Goal: Navigation & Orientation: Find specific page/section

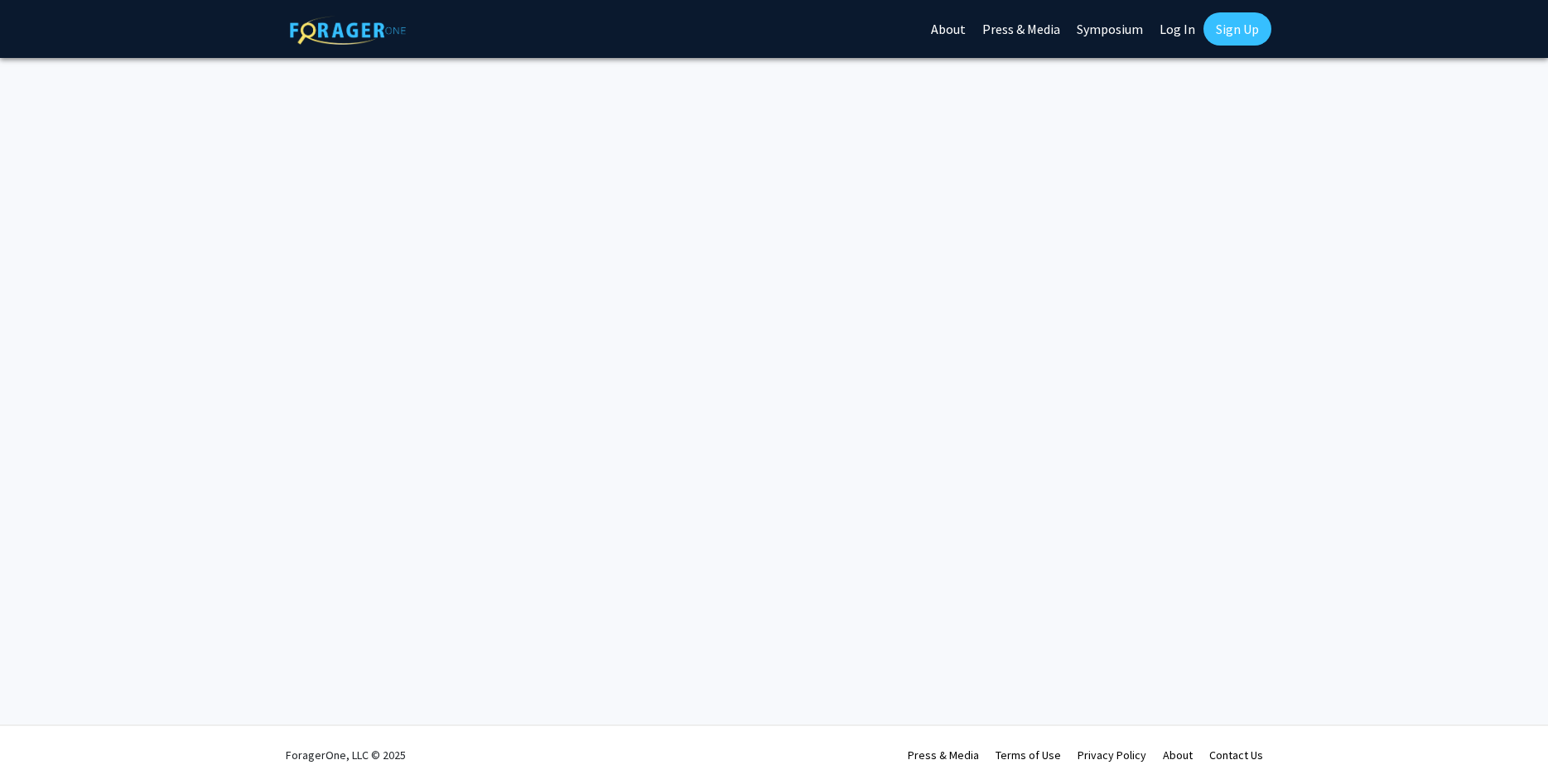
click at [1187, 23] on link "Log In" at bounding box center [1177, 28] width 52 height 58
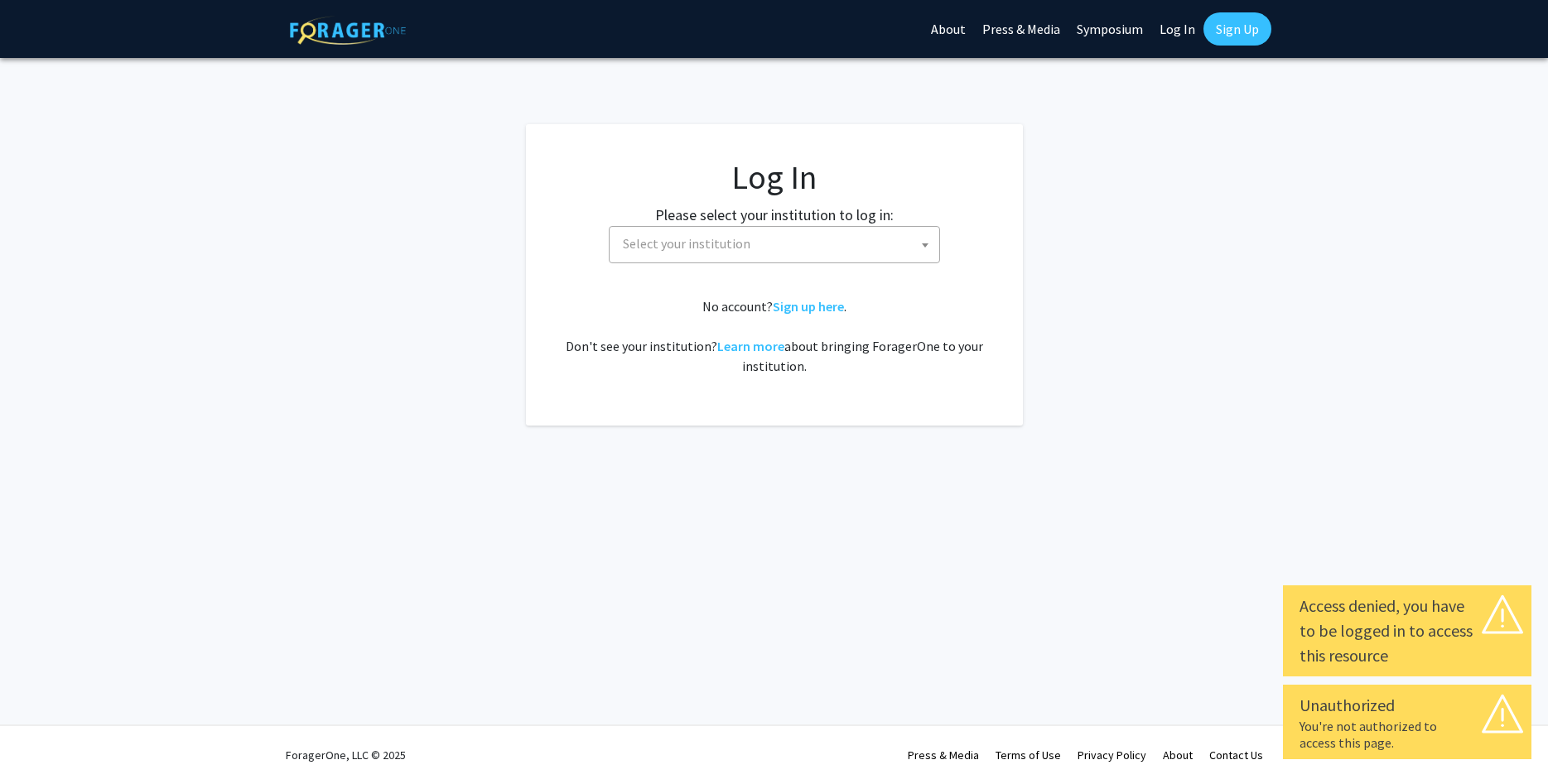
click at [721, 238] on span "Select your institution" at bounding box center [686, 243] width 127 height 17
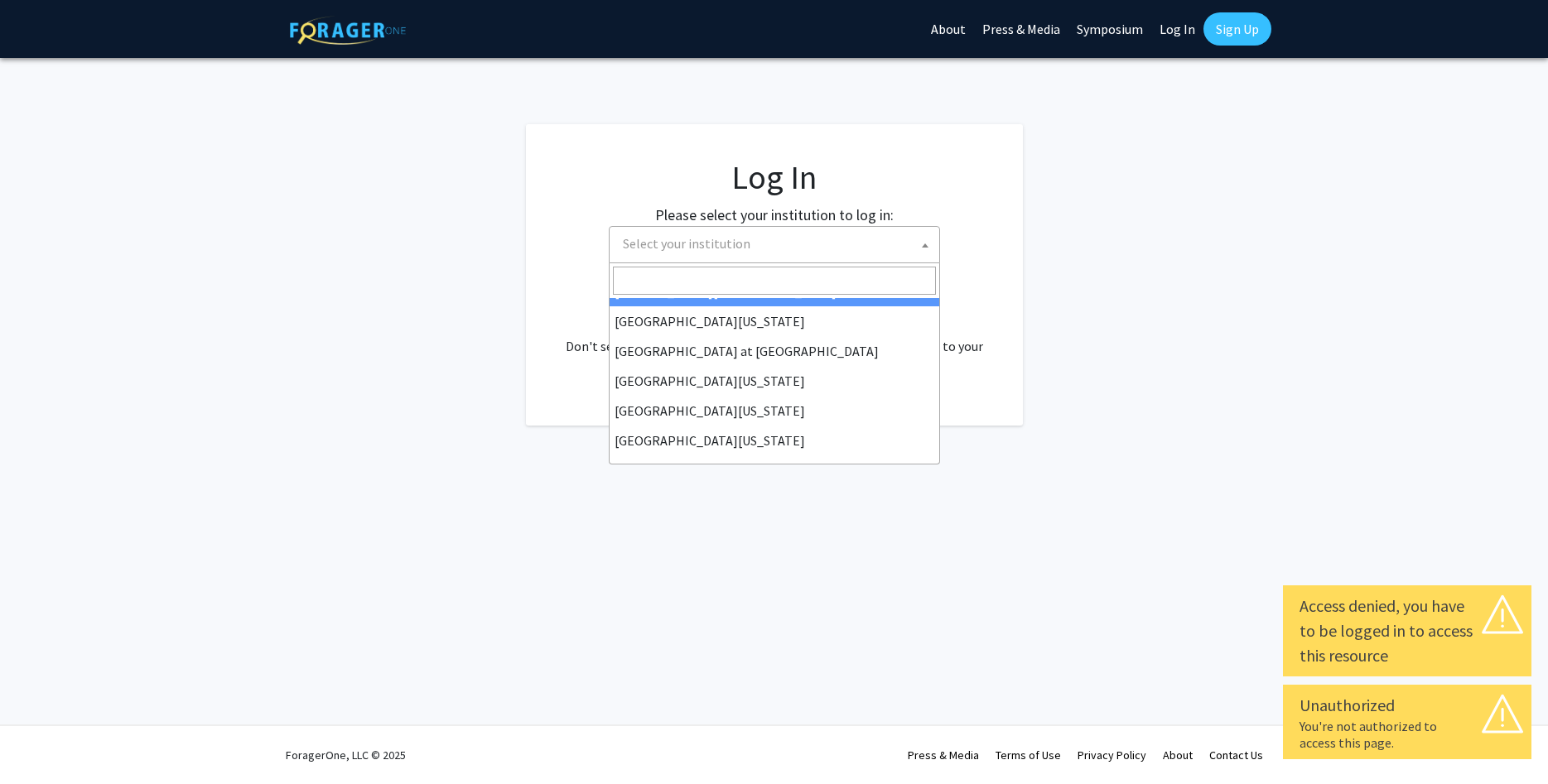
scroll to position [580, 0]
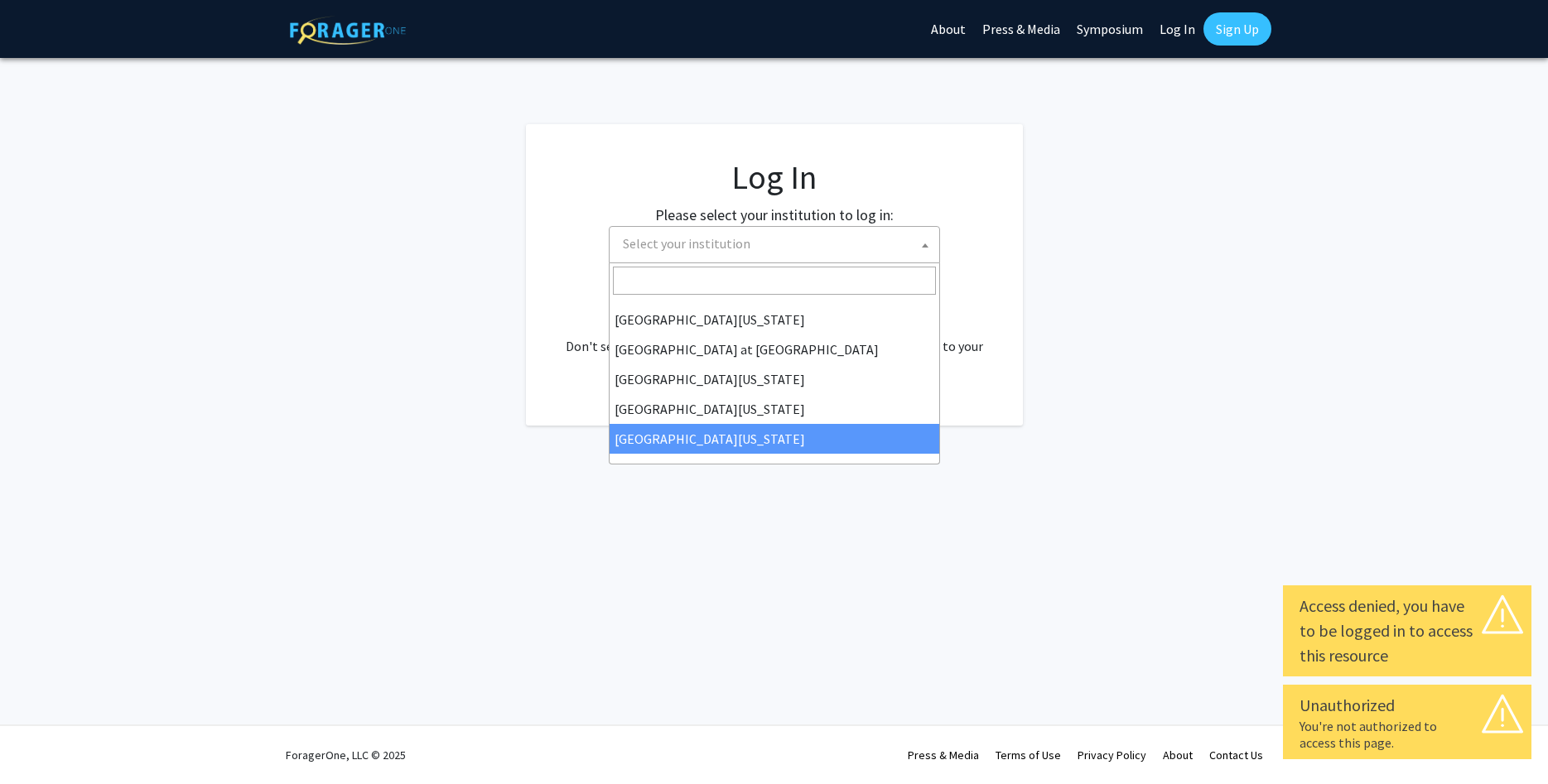
select select "33"
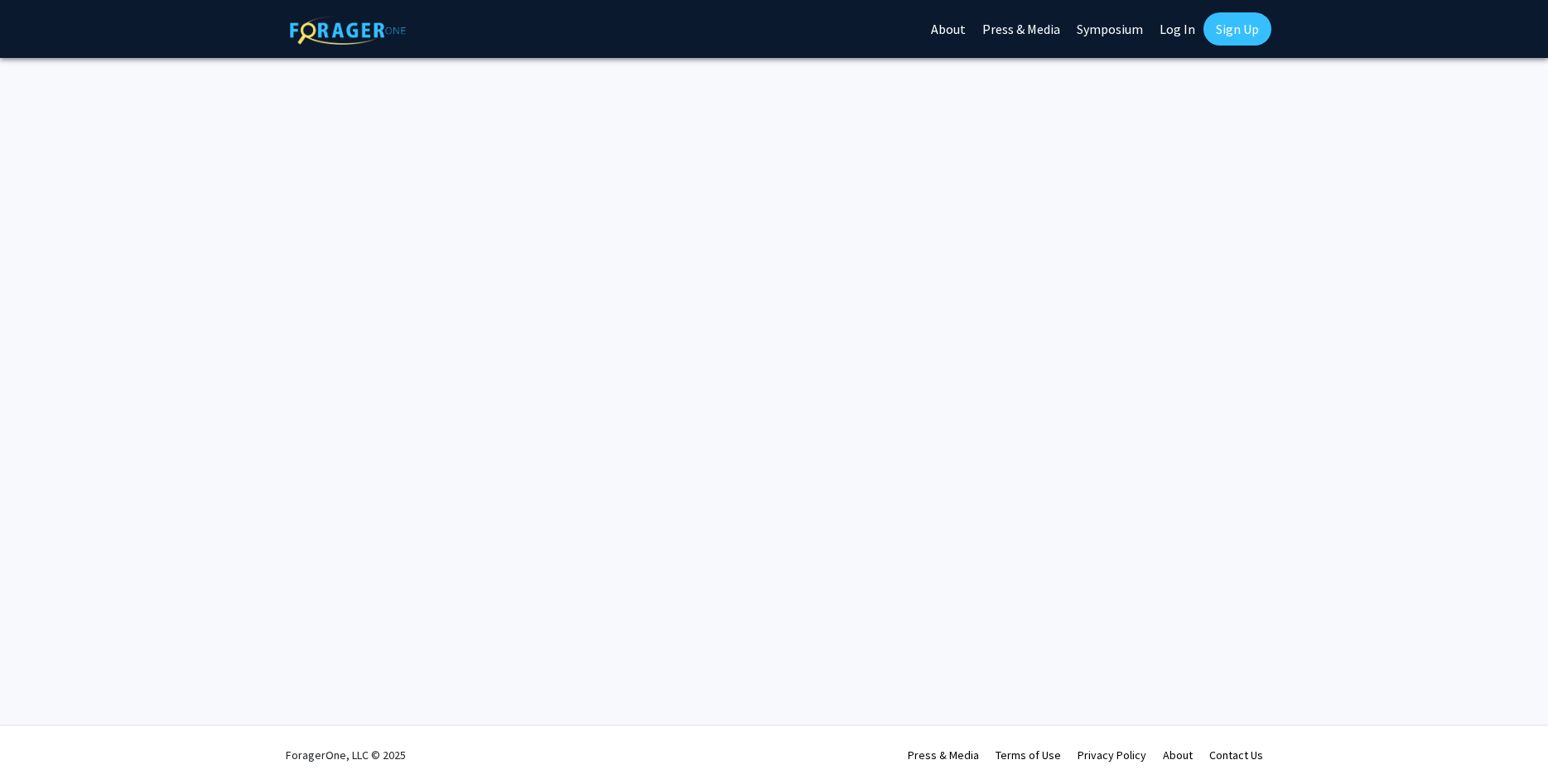
click at [338, 23] on img at bounding box center [347, 30] width 116 height 29
click at [1177, 34] on link "Log In" at bounding box center [1177, 28] width 52 height 58
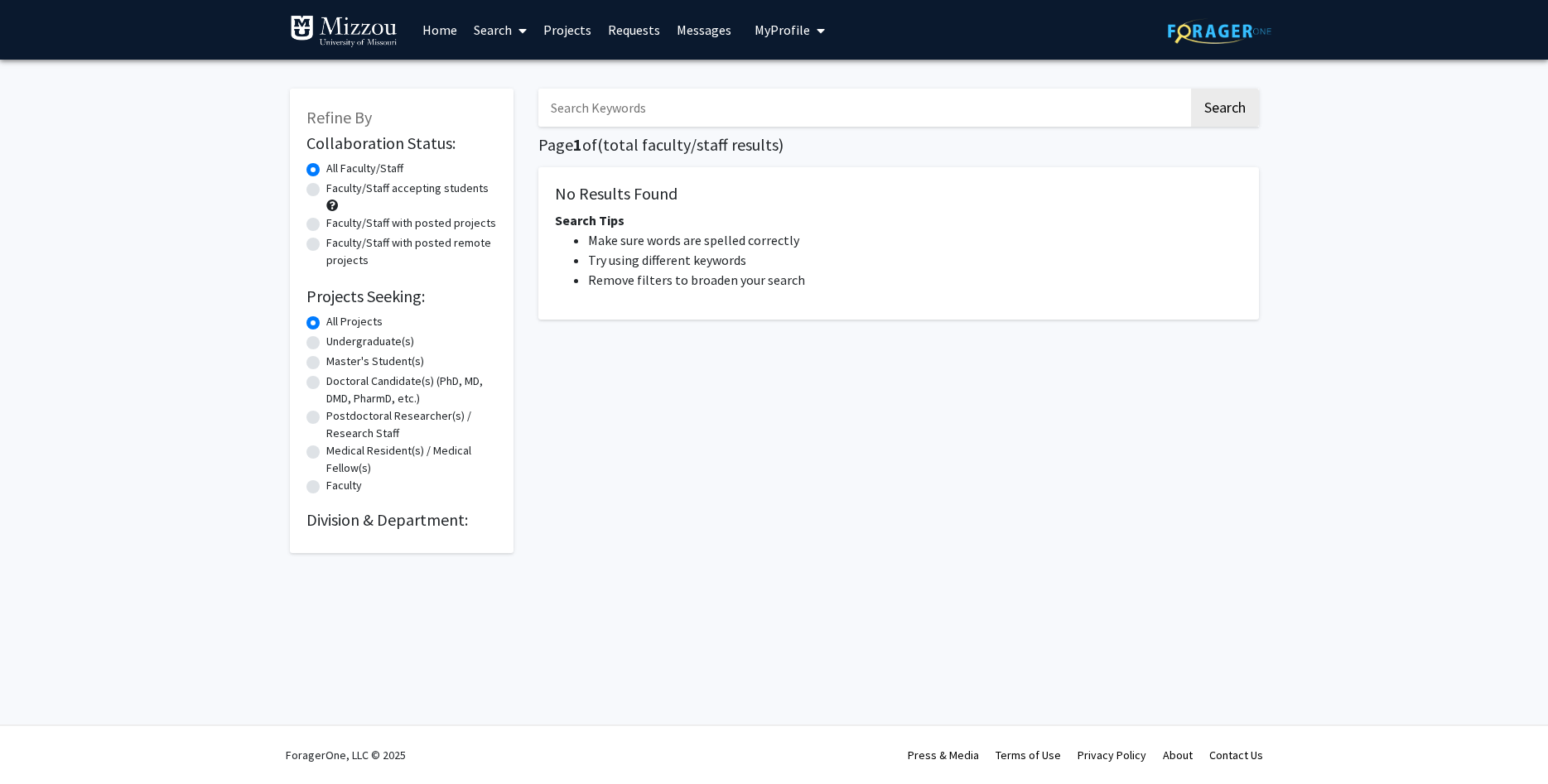
click at [677, 33] on link "Messages" at bounding box center [704, 29] width 71 height 58
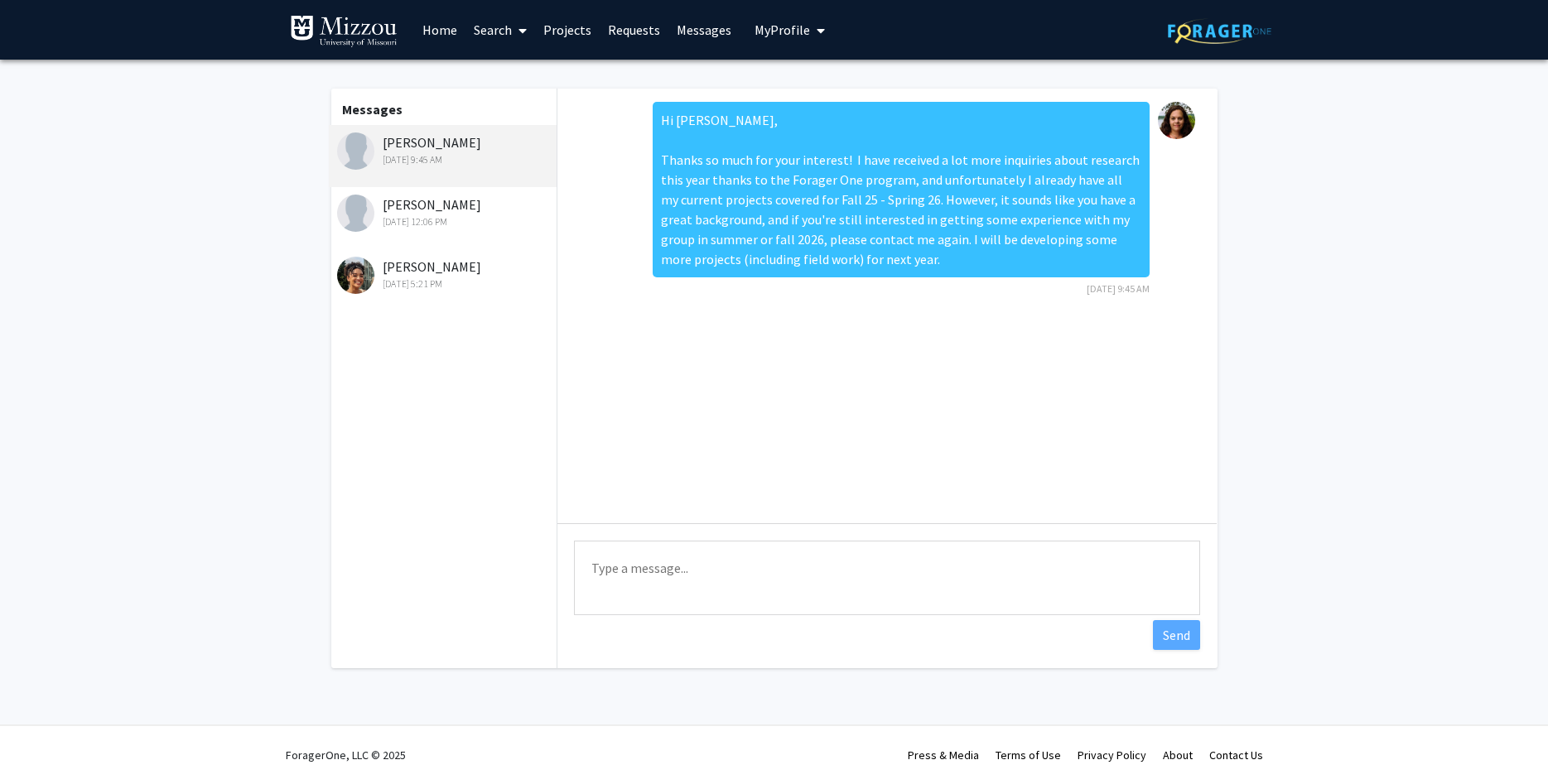
click at [632, 27] on link "Requests" at bounding box center [634, 29] width 69 height 58
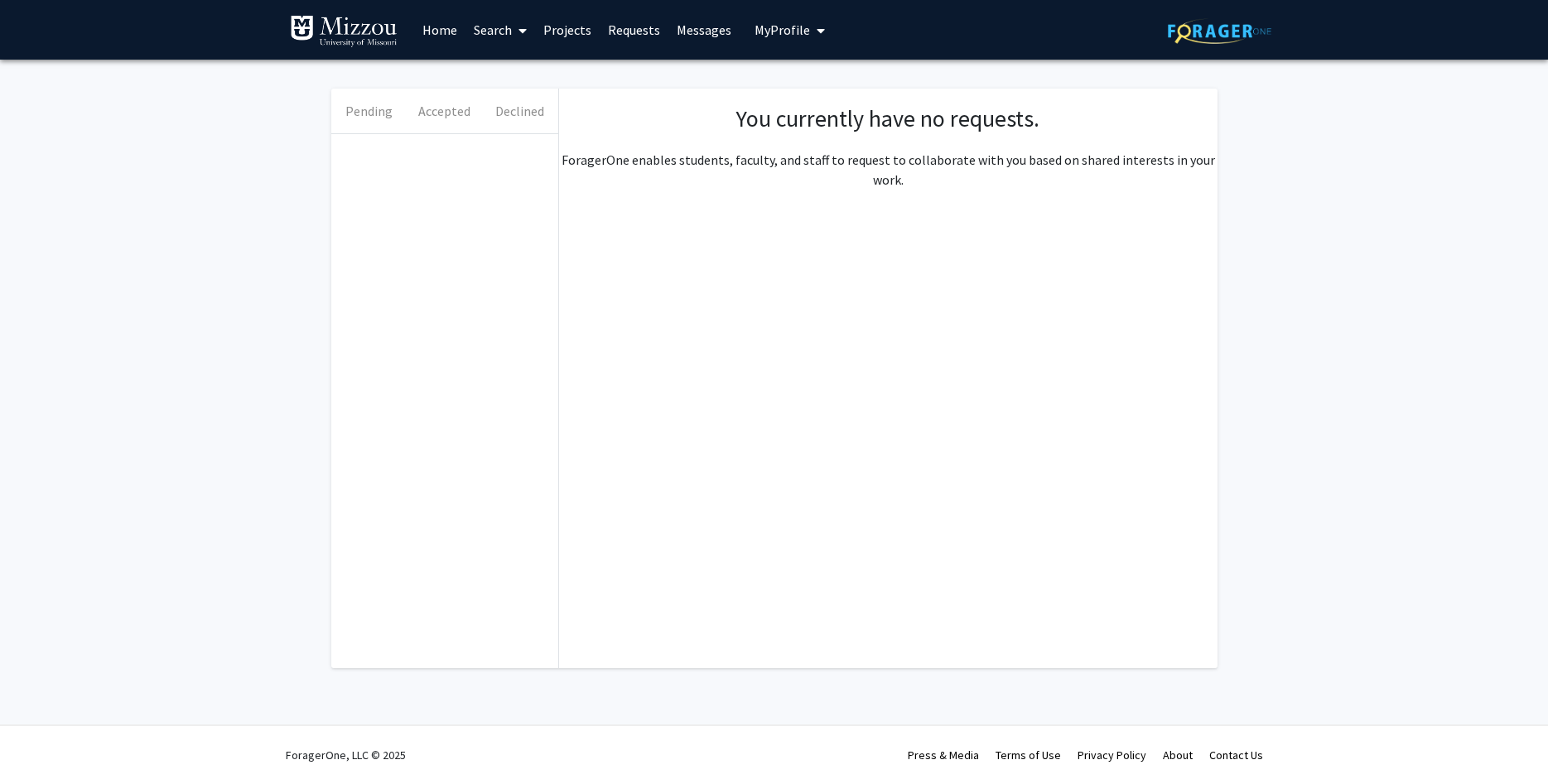
click at [688, 28] on link "Messages" at bounding box center [704, 29] width 71 height 58
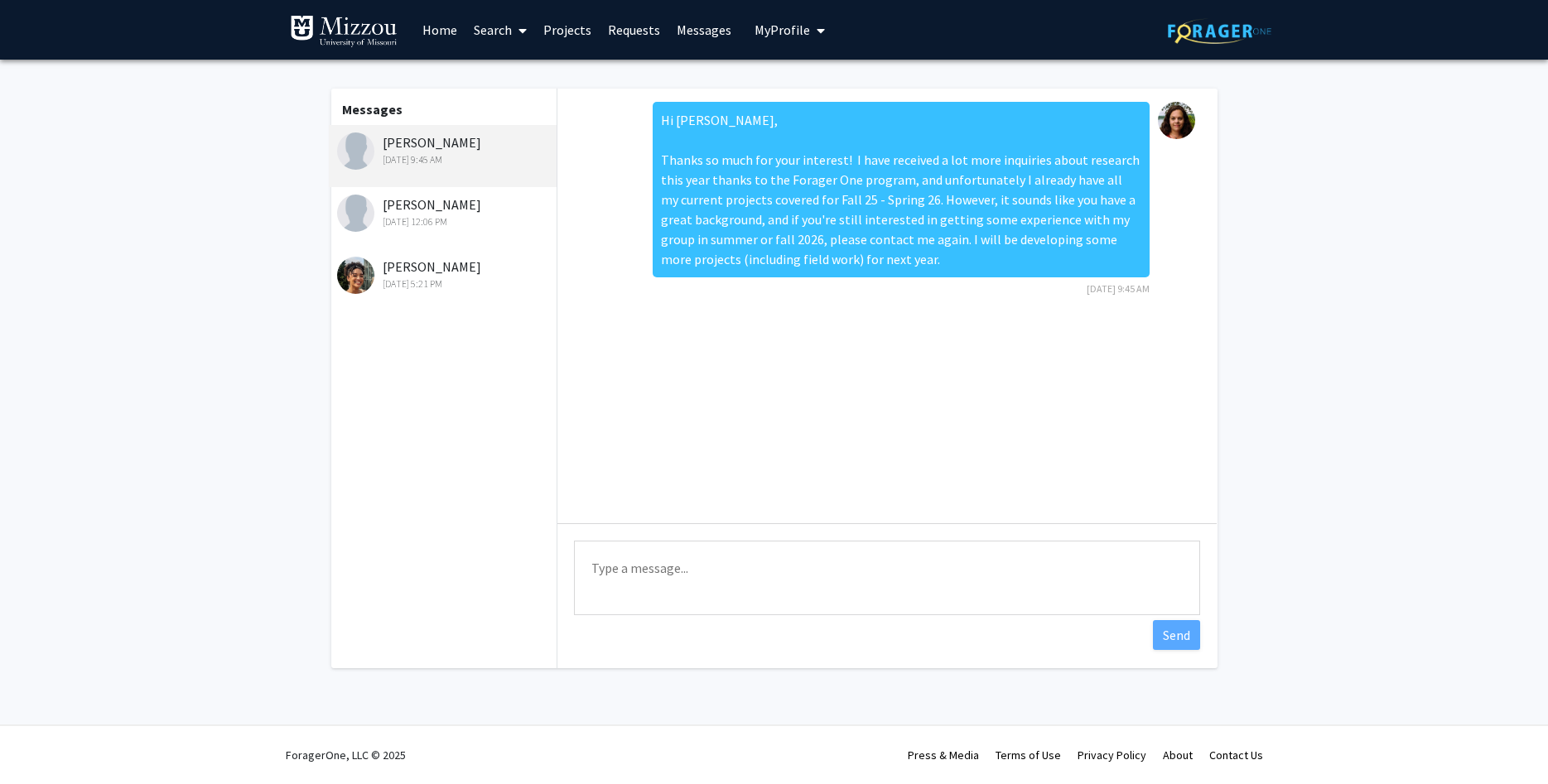
click at [557, 29] on link "Projects" at bounding box center [566, 29] width 64 height 58
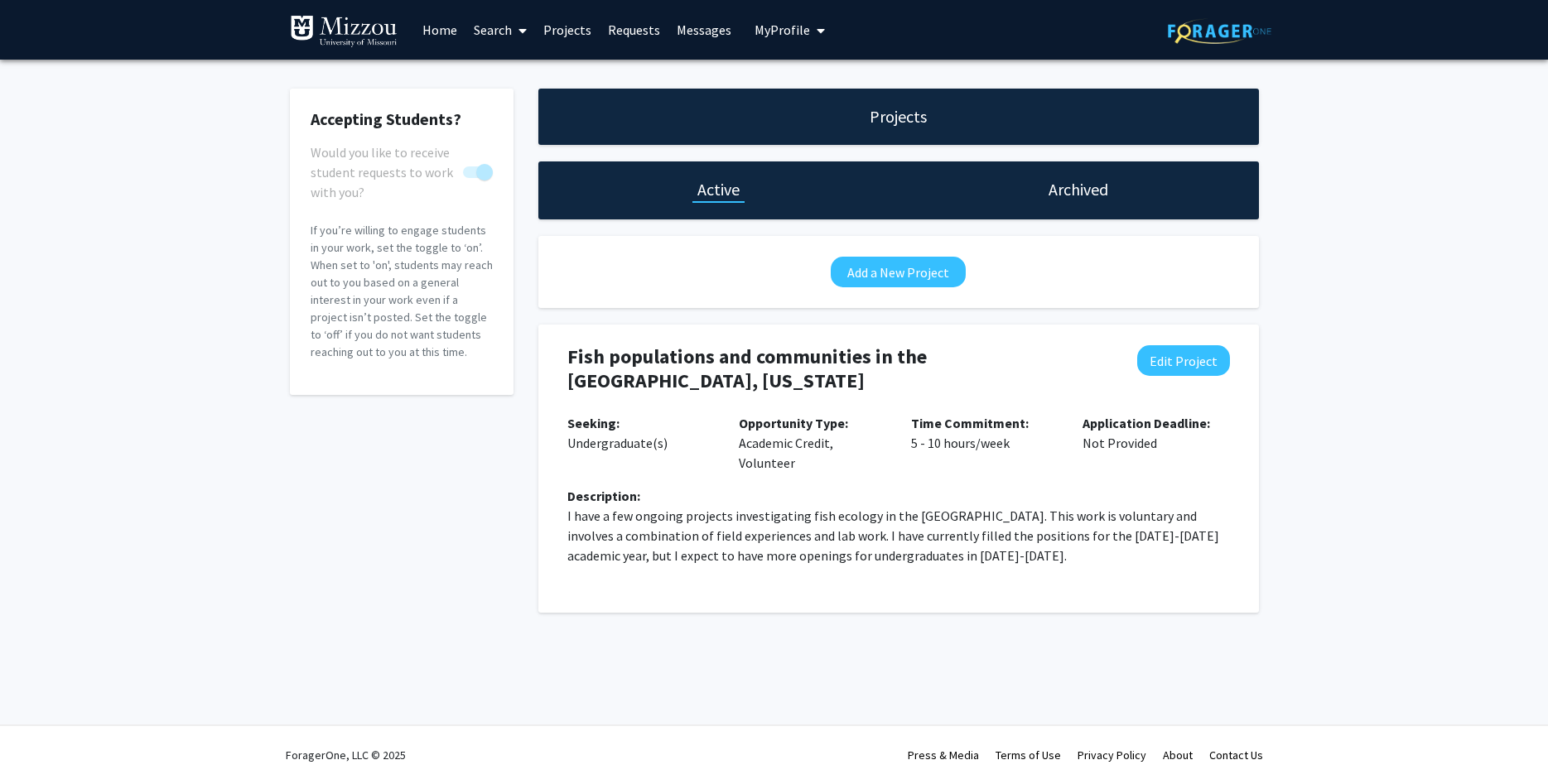
checkbox input "true"
click at [705, 29] on link "Messages" at bounding box center [704, 29] width 71 height 58
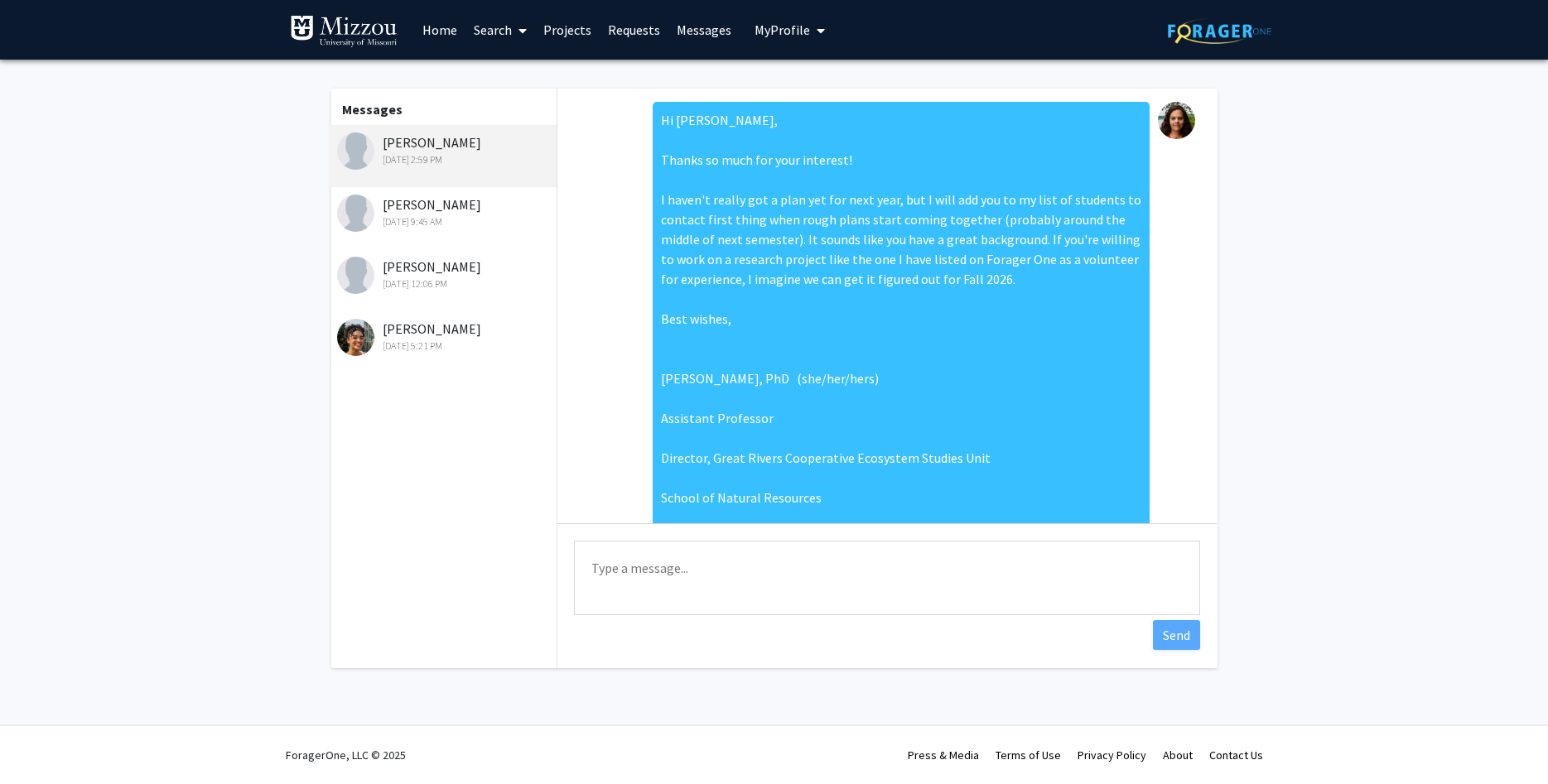
scroll to position [115, 0]
